Goal: Find specific page/section: Find specific page/section

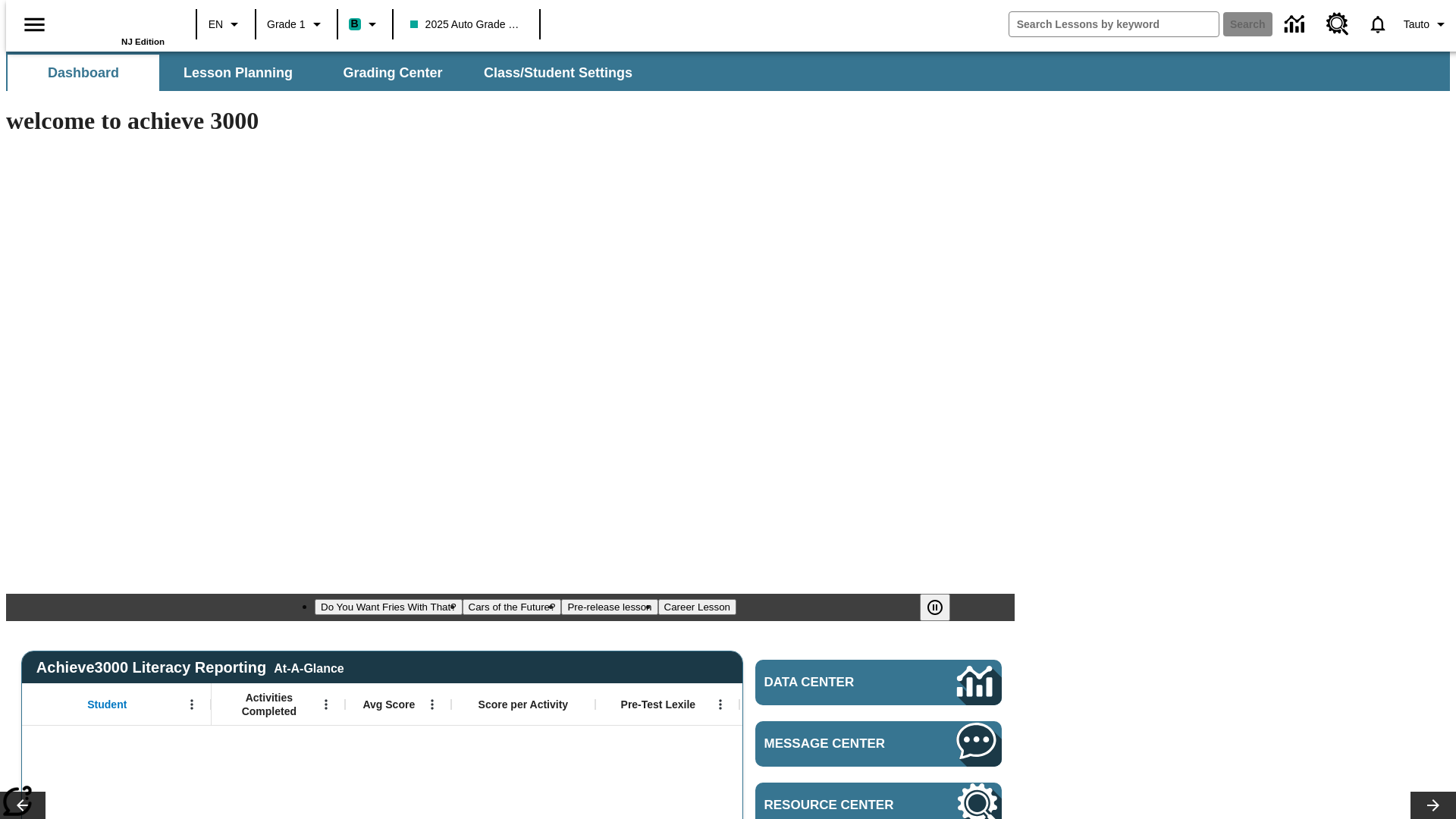
type input "-1"
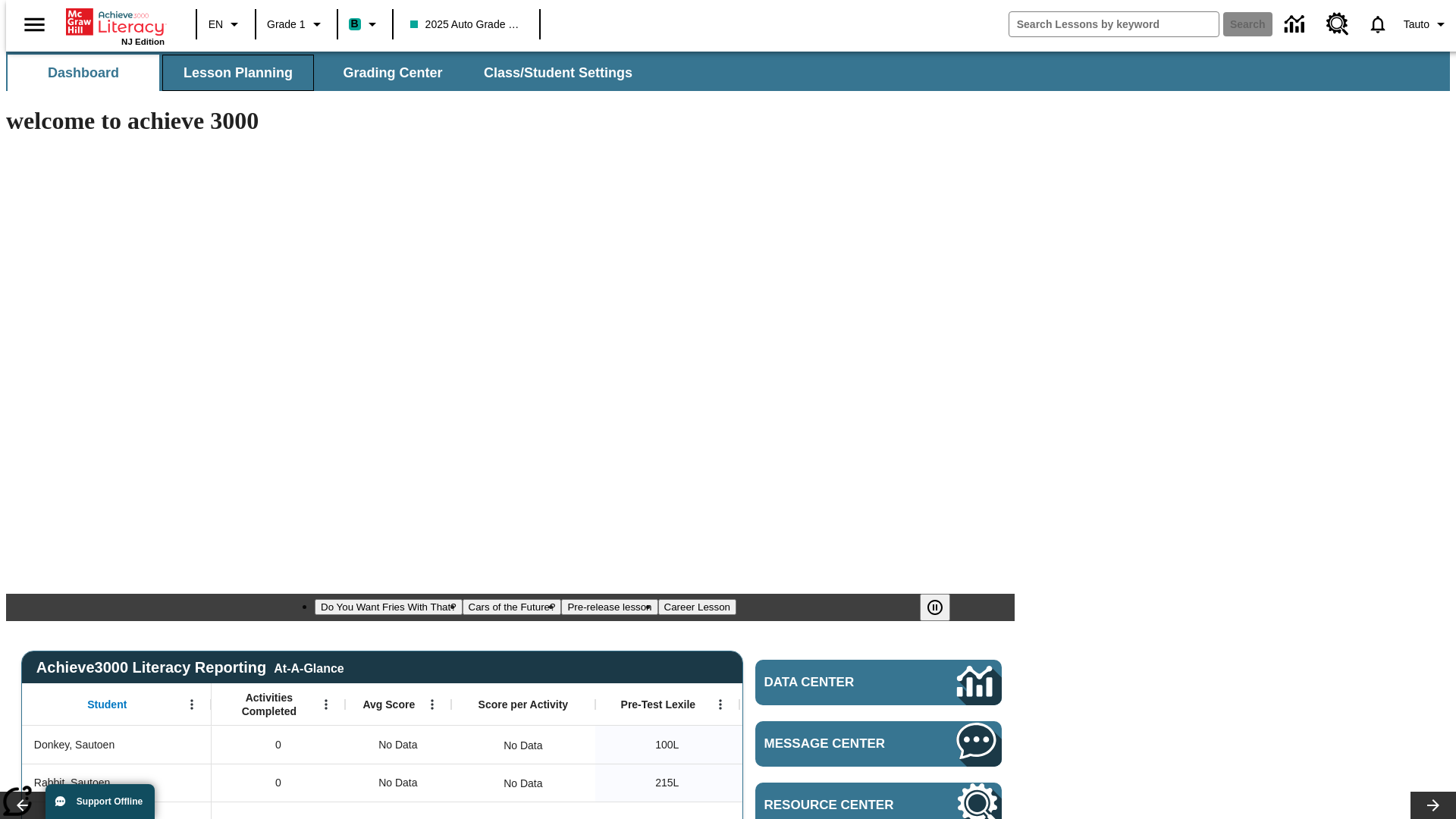
click at [232, 72] on span "Lesson Planning" at bounding box center [238, 73] width 109 height 18
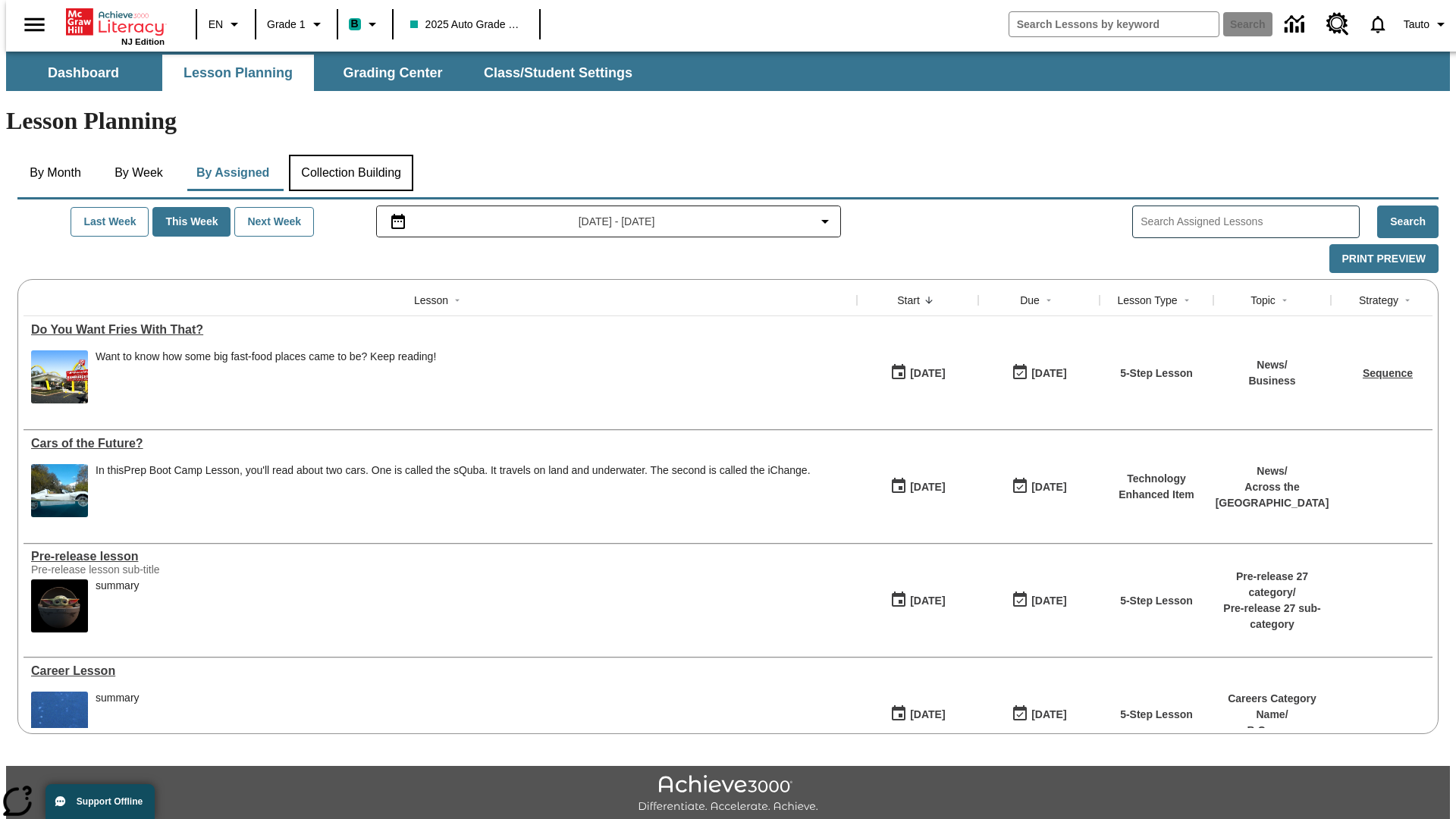
click at [350, 155] on button "Collection Building" at bounding box center [350, 173] width 124 height 37
